Goal: Task Accomplishment & Management: Use online tool/utility

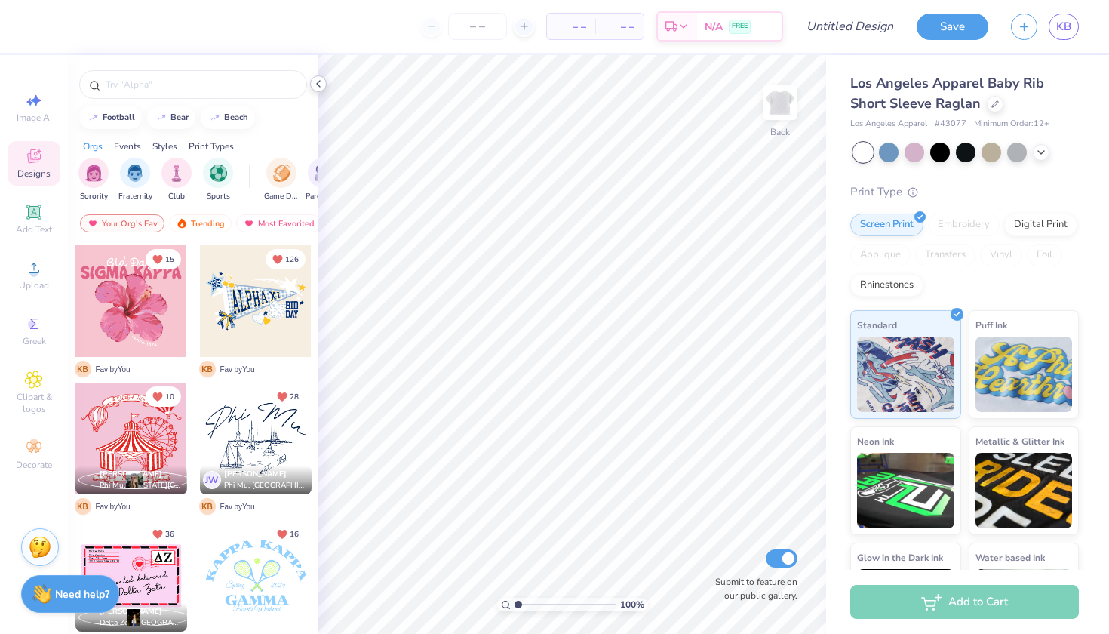
click at [319, 82] on icon at bounding box center [318, 84] width 12 height 12
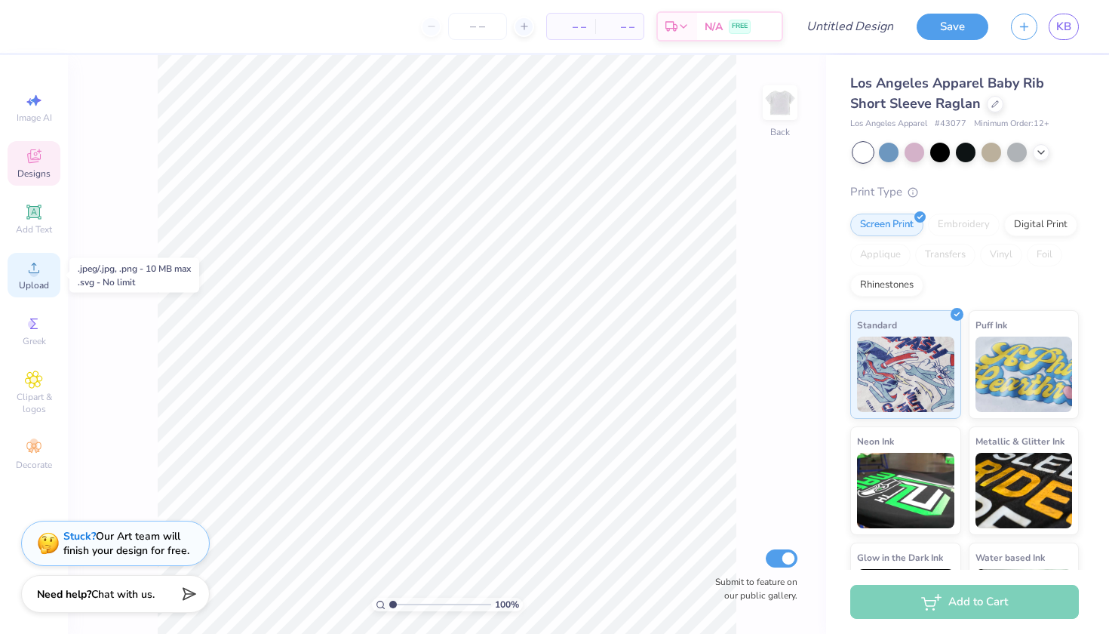
click at [26, 275] on icon at bounding box center [34, 268] width 18 height 18
click at [35, 267] on icon at bounding box center [34, 268] width 18 height 18
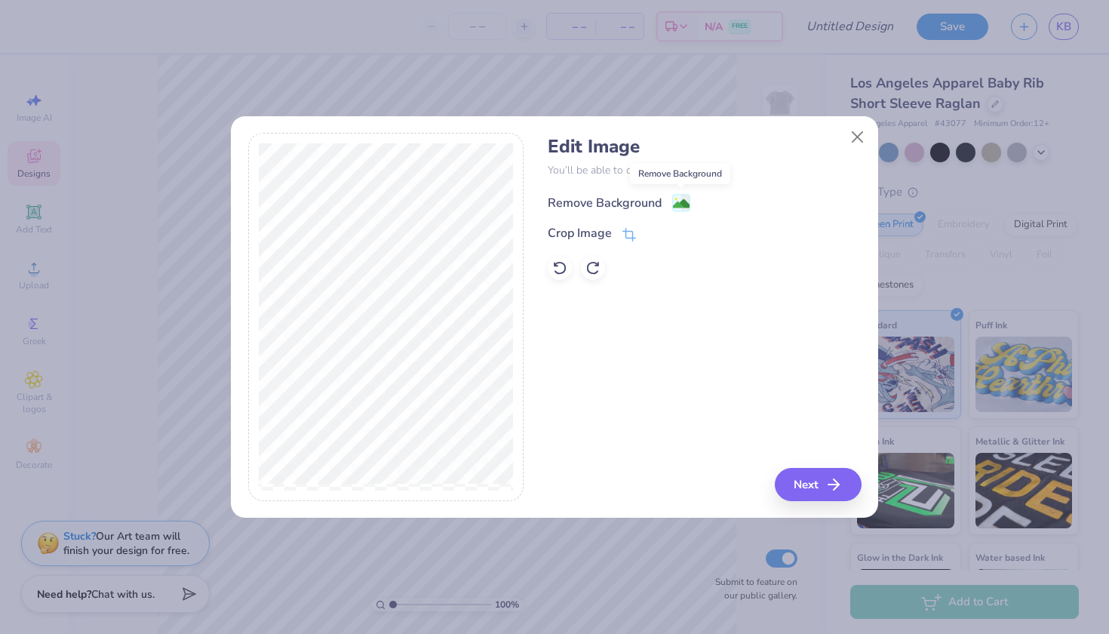
click at [678, 203] on image at bounding box center [681, 203] width 17 height 17
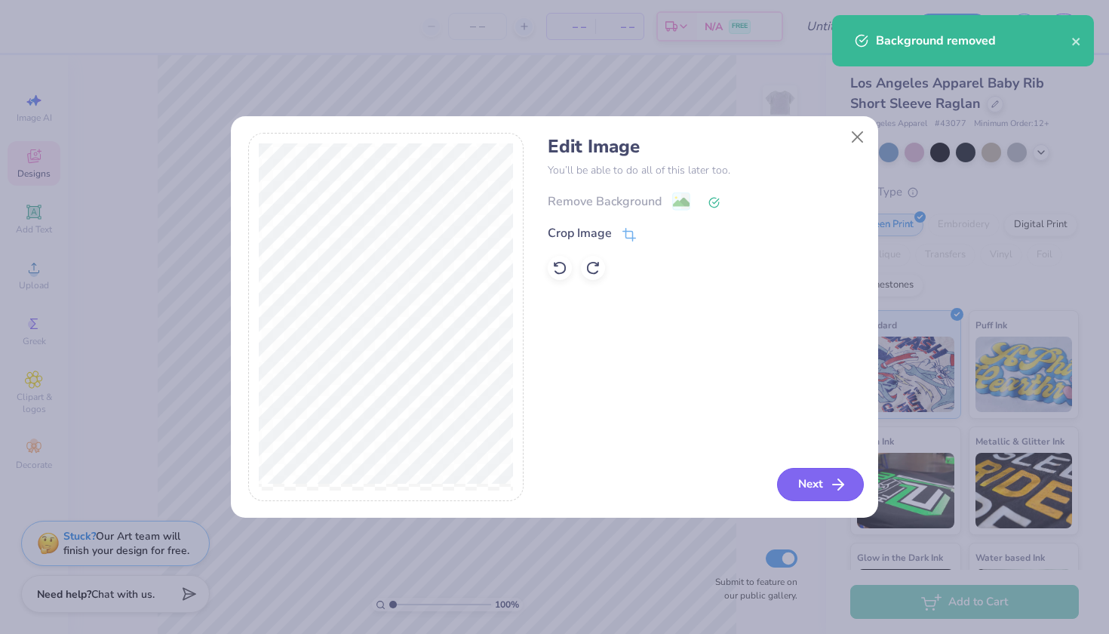
click at [812, 479] on button "Next" at bounding box center [820, 484] width 87 height 33
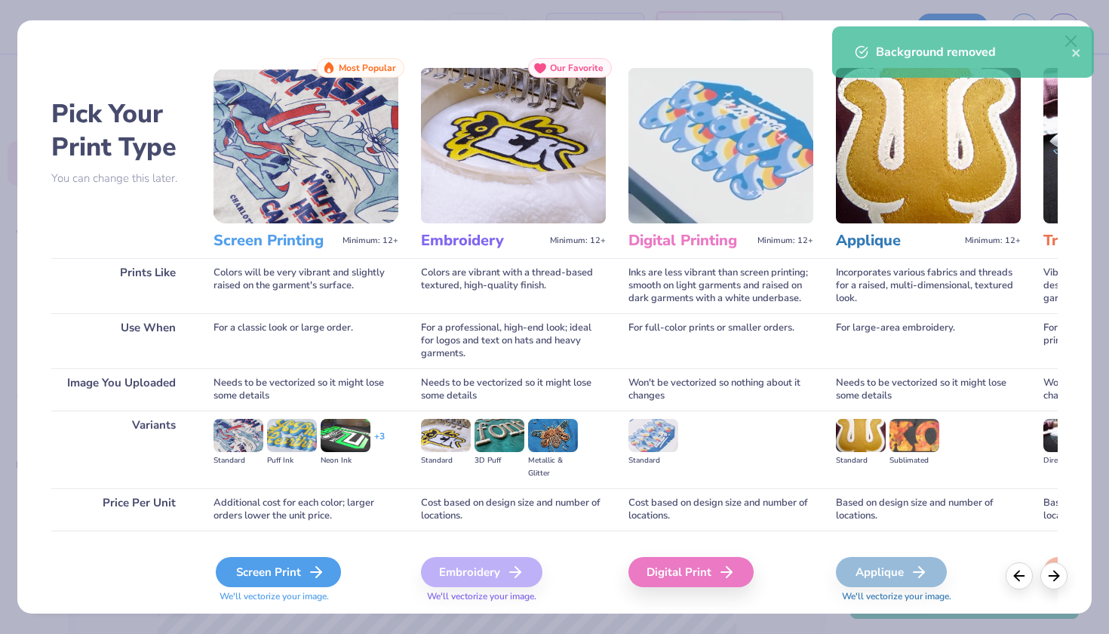
click at [297, 573] on div "Screen Print" at bounding box center [278, 572] width 125 height 30
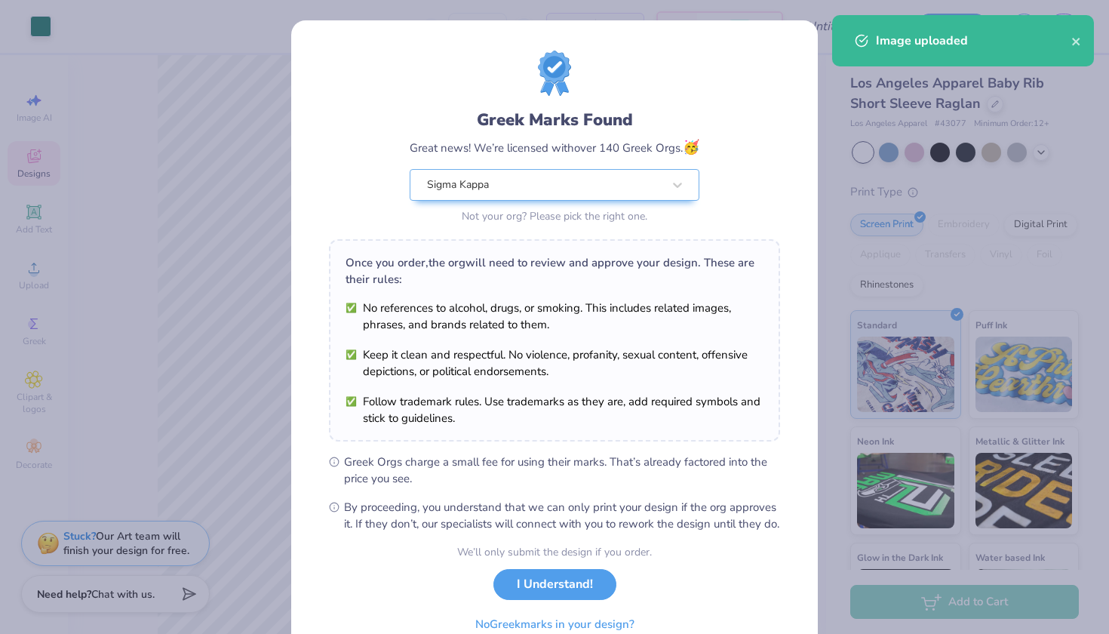
click at [466, 334] on body "Art colors – – Per Item – – Total Est. Delivery N/A FREE Design Title Save KB I…" at bounding box center [554, 317] width 1109 height 634
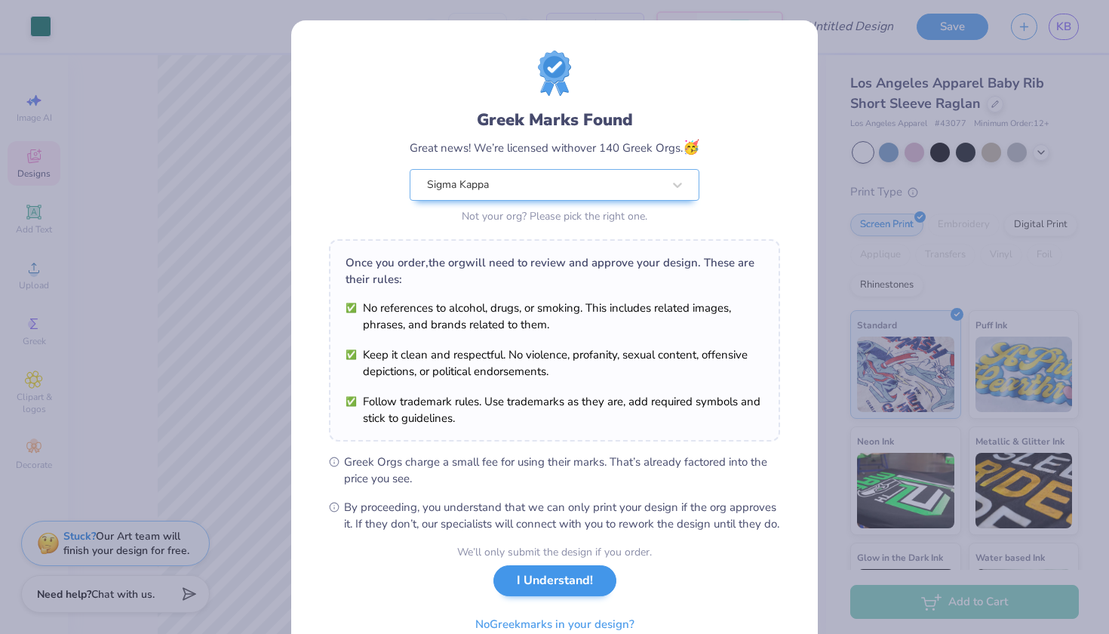
click at [559, 596] on button "I Understand!" at bounding box center [555, 580] width 123 height 31
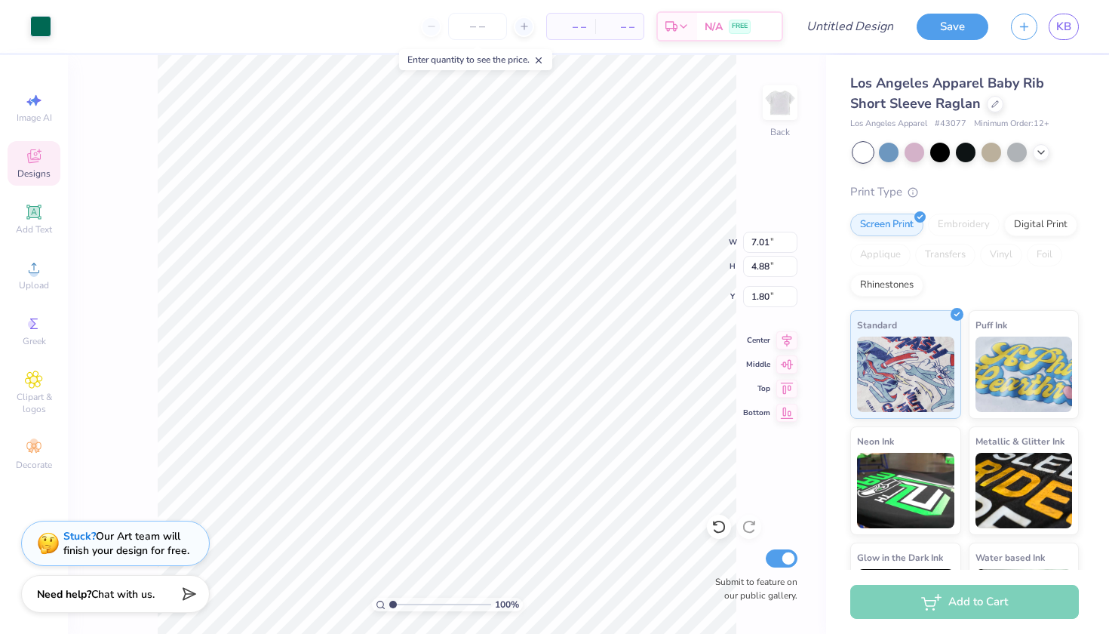
type input "1.61"
type input "5.27"
type input "3.68"
type input "1.68"
click at [479, 20] on input "number" at bounding box center [477, 26] width 59 height 27
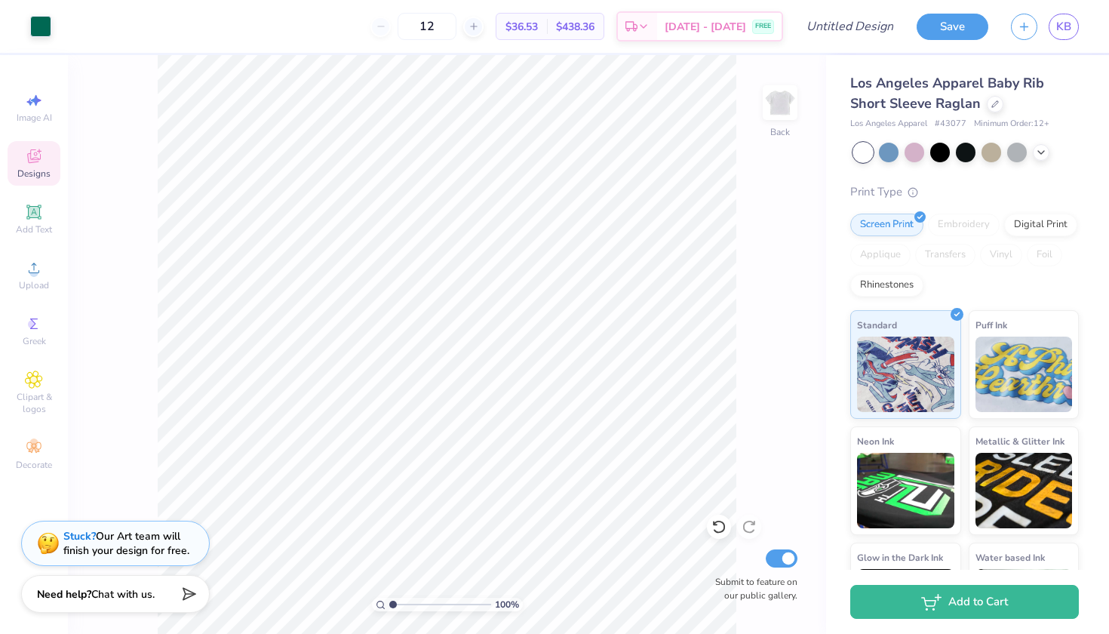
type input "1"
type input "24"
type input "6.00"
type input "4.19"
type input "1.69"
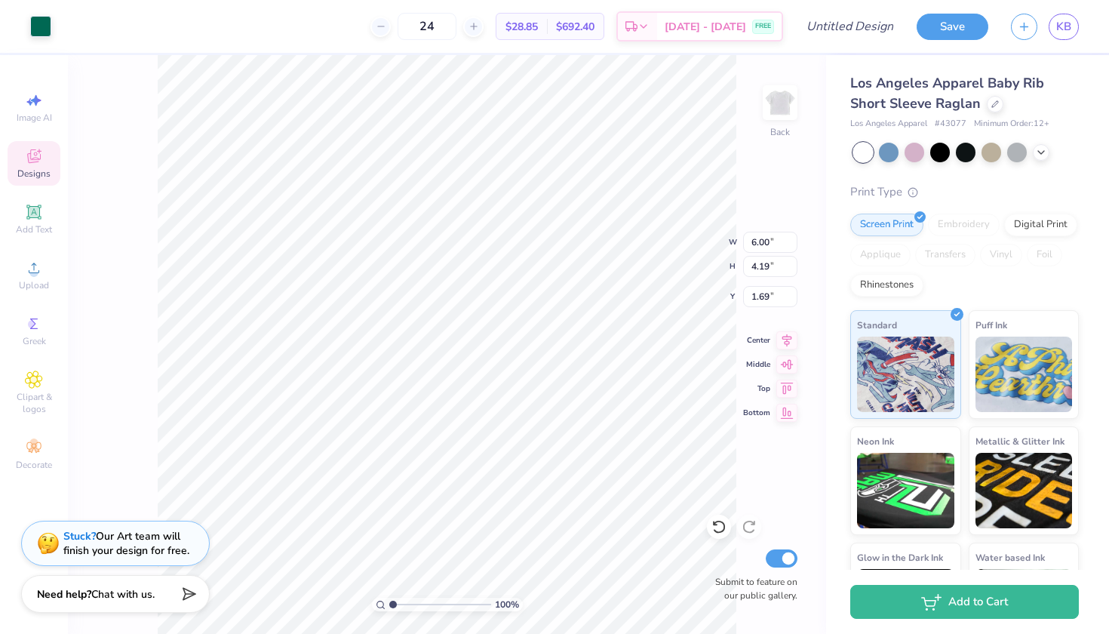
type input "6.42"
type input "4.47"
type input "1.40"
type input "6.82"
type input "4.76"
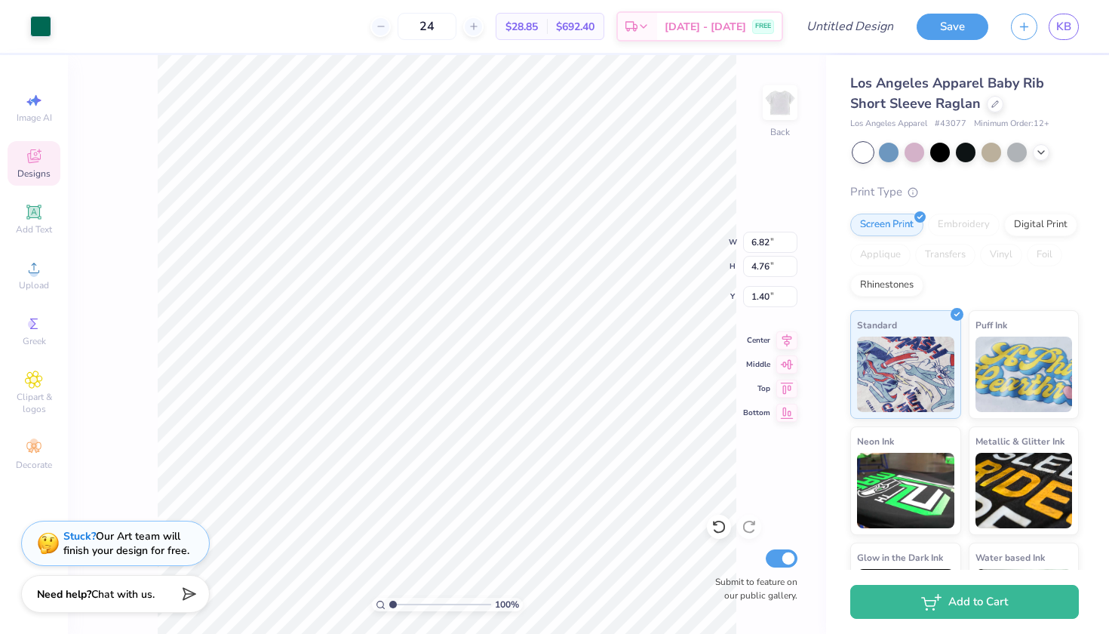
type input "2.24"
